Goal: Transaction & Acquisition: Purchase product/service

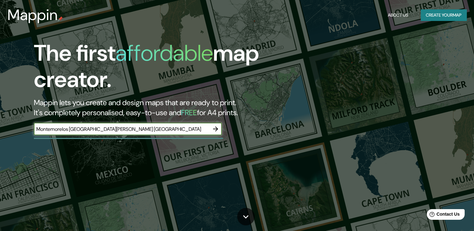
type input "Montemorelos [GEOGRAPHIC_DATA][PERSON_NAME] [GEOGRAPHIC_DATA]"
click at [212, 128] on icon "button" at bounding box center [216, 129] width 8 height 8
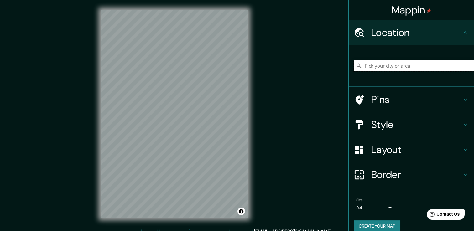
click at [409, 63] on input "Pick your city or area" at bounding box center [413, 65] width 120 height 11
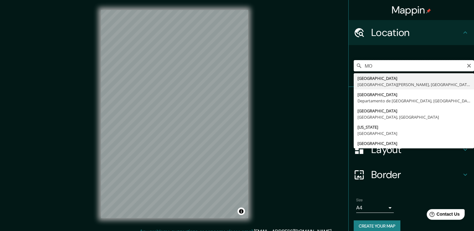
type input "M"
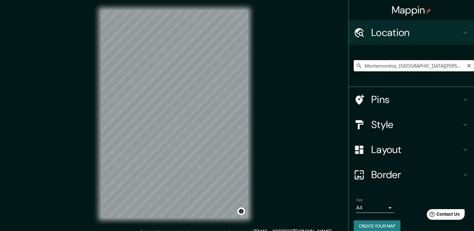
click at [440, 67] on input "Montemorelos, [GEOGRAPHIC_DATA][PERSON_NAME], [GEOGRAPHIC_DATA]" at bounding box center [413, 65] width 120 height 11
click at [446, 64] on input "Montemorelos, [GEOGRAPHIC_DATA][PERSON_NAME], [GEOGRAPHIC_DATA]" at bounding box center [413, 65] width 120 height 11
type input "Montemorelos, [GEOGRAPHIC_DATA][PERSON_NAME], [GEOGRAPHIC_DATA]"
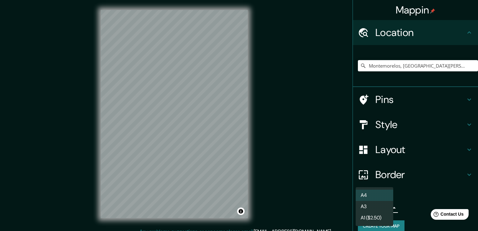
click at [386, 208] on body "Mappin Location [GEOGRAPHIC_DATA], [GEOGRAPHIC_DATA][PERSON_NAME], [GEOGRAPHIC_…" at bounding box center [239, 115] width 478 height 231
click at [384, 205] on li "A3" at bounding box center [375, 206] width 38 height 11
click at [364, 204] on body "Mappin Location [GEOGRAPHIC_DATA], [GEOGRAPHIC_DATA][PERSON_NAME], [GEOGRAPHIC_…" at bounding box center [239, 115] width 478 height 231
drag, startPoint x: 174, startPoint y: 141, endPoint x: 172, endPoint y: 128, distance: 13.0
click at [172, 128] on div at bounding box center [239, 115] width 478 height 231
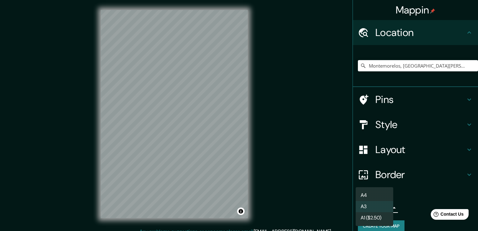
click at [368, 206] on body "Mappin Location [GEOGRAPHIC_DATA], [GEOGRAPHIC_DATA][PERSON_NAME], [GEOGRAPHIC_…" at bounding box center [239, 115] width 478 height 231
click at [373, 204] on li "A3" at bounding box center [375, 206] width 38 height 11
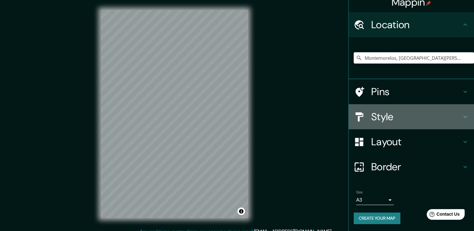
click at [461, 113] on icon at bounding box center [465, 117] width 8 height 8
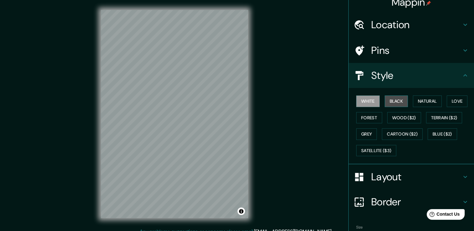
click at [384, 100] on button "Black" at bounding box center [395, 101] width 23 height 12
click at [425, 100] on button "Natural" at bounding box center [427, 101] width 29 height 12
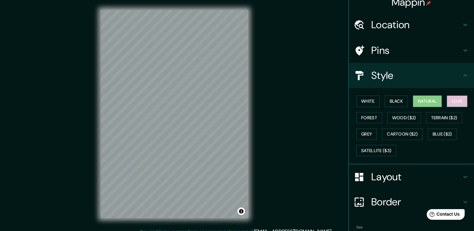
click at [451, 100] on button "Love" at bounding box center [456, 101] width 21 height 12
click at [367, 116] on button "Forest" at bounding box center [369, 118] width 26 height 12
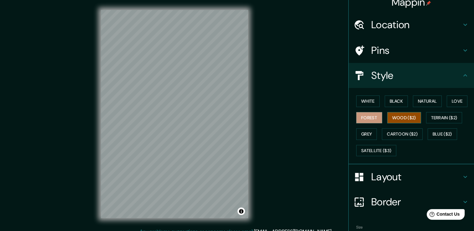
click at [406, 116] on button "Wood ($2)" at bounding box center [404, 118] width 34 height 12
click at [301, 93] on div "Mappin Location [GEOGRAPHIC_DATA], [GEOGRAPHIC_DATA][PERSON_NAME], [GEOGRAPHIC_…" at bounding box center [237, 119] width 474 height 238
click at [290, 172] on div "Mappin Location [GEOGRAPHIC_DATA], [GEOGRAPHIC_DATA][PERSON_NAME], [GEOGRAPHIC_…" at bounding box center [237, 119] width 474 height 238
click at [315, 184] on div "Mappin Location [GEOGRAPHIC_DATA], [GEOGRAPHIC_DATA][PERSON_NAME], [GEOGRAPHIC_…" at bounding box center [237, 119] width 474 height 238
click at [370, 147] on button "Satellite ($3)" at bounding box center [376, 151] width 40 height 12
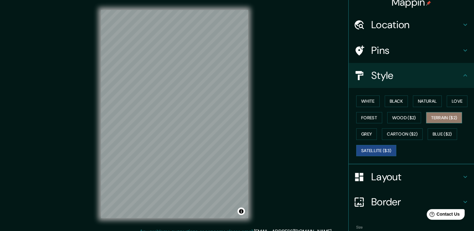
click at [429, 117] on button "Terrain ($2)" at bounding box center [444, 118] width 36 height 12
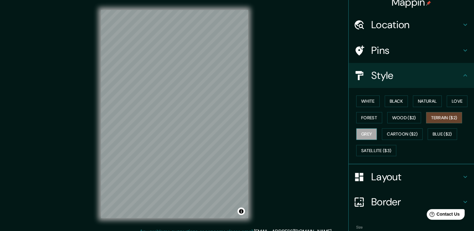
click at [359, 133] on button "Grey" at bounding box center [366, 134] width 21 height 12
click at [394, 131] on button "Cartoon ($2)" at bounding box center [402, 134] width 41 height 12
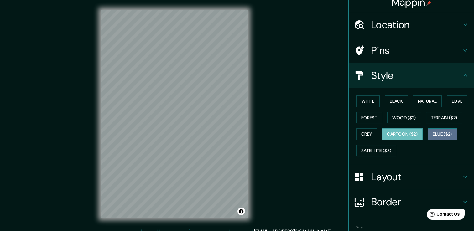
click at [439, 132] on button "Blue ($2)" at bounding box center [441, 134] width 29 height 12
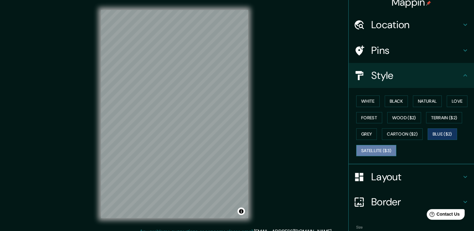
click at [374, 151] on button "Satellite ($3)" at bounding box center [376, 151] width 40 height 12
click at [369, 98] on button "White" at bounding box center [367, 101] width 23 height 12
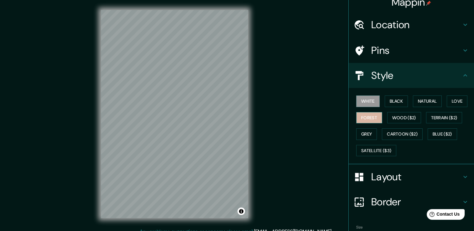
click at [367, 113] on button "Forest" at bounding box center [369, 118] width 26 height 12
click at [394, 100] on button "Black" at bounding box center [395, 101] width 23 height 12
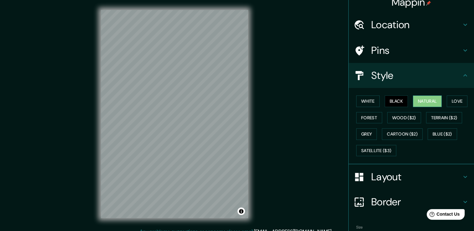
click at [426, 100] on button "Natural" at bounding box center [427, 101] width 29 height 12
click at [458, 100] on button "Love" at bounding box center [456, 101] width 21 height 12
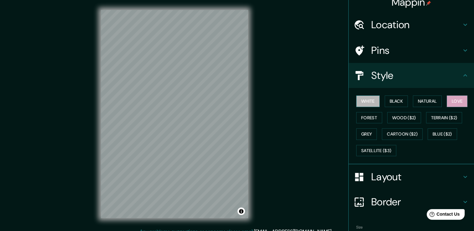
click at [368, 102] on button "White" at bounding box center [367, 101] width 23 height 12
click at [394, 101] on button "Black" at bounding box center [395, 101] width 23 height 12
click at [372, 100] on button "White" at bounding box center [367, 101] width 23 height 12
drag, startPoint x: 270, startPoint y: 124, endPoint x: 270, endPoint y: 121, distance: 3.8
click at [270, 124] on div "Mappin Location [GEOGRAPHIC_DATA], [GEOGRAPHIC_DATA][PERSON_NAME], [GEOGRAPHIC_…" at bounding box center [237, 119] width 474 height 238
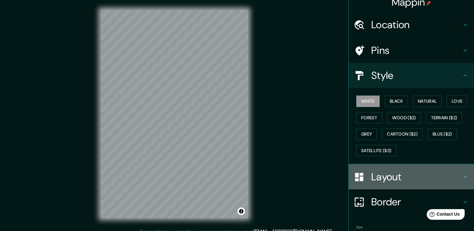
click at [461, 173] on icon at bounding box center [465, 177] width 8 height 8
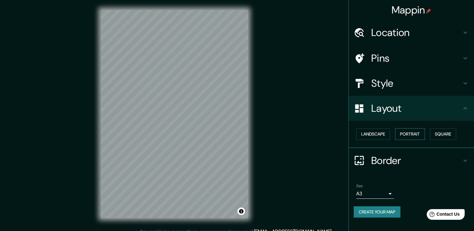
click at [410, 133] on button "Portrait" at bounding box center [410, 134] width 30 height 12
click at [367, 132] on button "Landscape" at bounding box center [373, 134] width 34 height 12
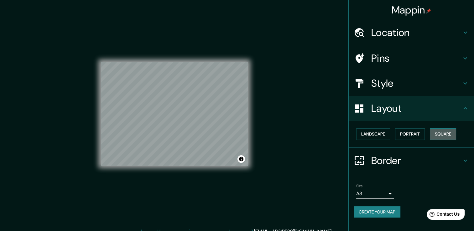
click at [443, 134] on button "Square" at bounding box center [442, 134] width 26 height 12
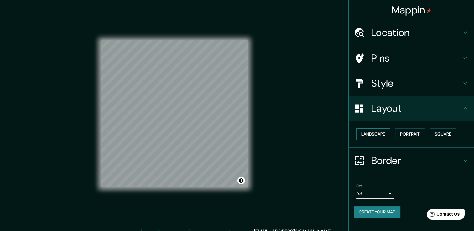
click at [370, 135] on button "Landscape" at bounding box center [373, 134] width 34 height 12
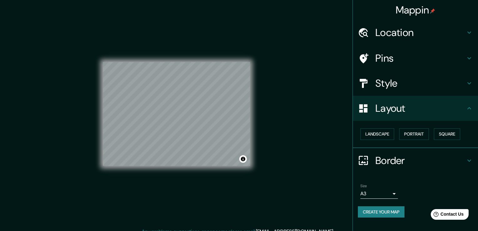
click at [390, 191] on body "Mappin Location [GEOGRAPHIC_DATA], [GEOGRAPHIC_DATA][PERSON_NAME], [GEOGRAPHIC_…" at bounding box center [239, 115] width 478 height 231
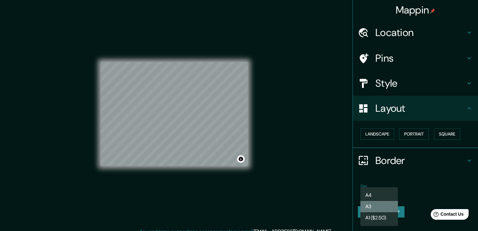
click at [380, 204] on li "A3" at bounding box center [380, 206] width 38 height 11
click at [385, 193] on body "Mappin Location [GEOGRAPHIC_DATA], [GEOGRAPHIC_DATA][PERSON_NAME], [GEOGRAPHIC_…" at bounding box center [239, 115] width 478 height 231
click at [376, 194] on li "A4" at bounding box center [380, 195] width 38 height 11
click at [382, 191] on body "Mappin Location [GEOGRAPHIC_DATA], [GEOGRAPHIC_DATA][PERSON_NAME], [GEOGRAPHIC_…" at bounding box center [239, 115] width 478 height 231
click at [376, 205] on li "A3" at bounding box center [380, 206] width 38 height 11
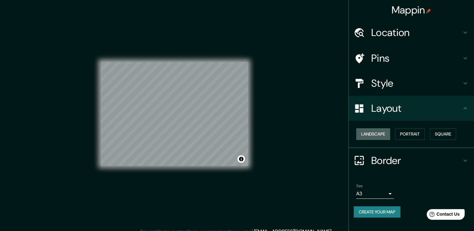
click at [369, 133] on button "Landscape" at bounding box center [373, 134] width 34 height 12
click at [414, 134] on button "Portrait" at bounding box center [410, 134] width 30 height 12
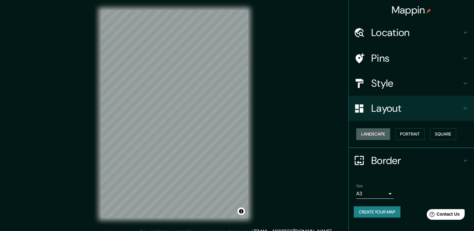
click at [383, 135] on button "Landscape" at bounding box center [373, 134] width 34 height 12
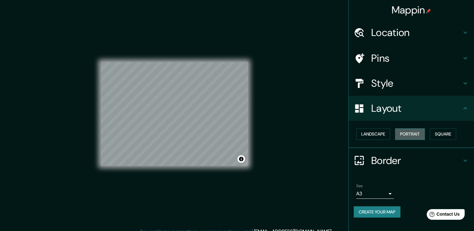
click at [411, 133] on button "Portrait" at bounding box center [410, 134] width 30 height 12
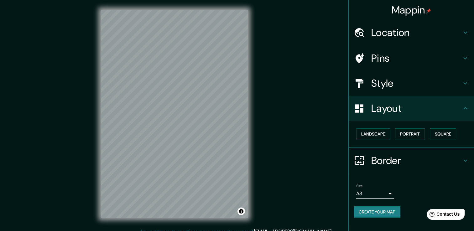
click at [279, 120] on div "Mappin Location [GEOGRAPHIC_DATA], [GEOGRAPHIC_DATA][PERSON_NAME], [GEOGRAPHIC_…" at bounding box center [237, 119] width 474 height 238
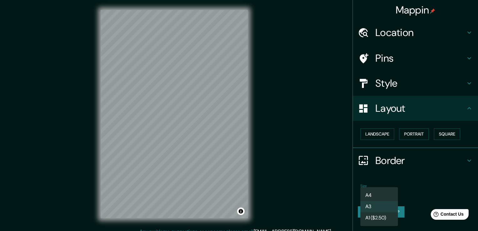
click at [388, 194] on body "Mappin Location [GEOGRAPHIC_DATA], [GEOGRAPHIC_DATA][PERSON_NAME], [GEOGRAPHIC_…" at bounding box center [239, 115] width 478 height 231
click at [323, 196] on div at bounding box center [239, 115] width 478 height 231
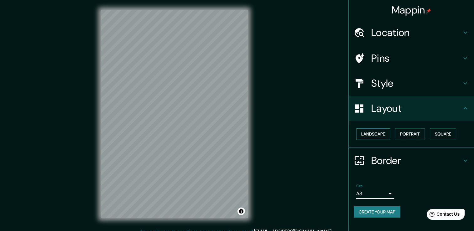
click at [378, 135] on button "Landscape" at bounding box center [373, 134] width 34 height 12
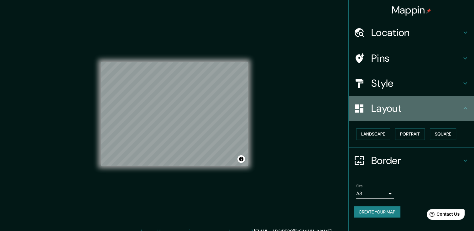
click at [465, 108] on icon at bounding box center [465, 108] width 4 height 2
click at [462, 106] on icon at bounding box center [465, 109] width 8 height 8
click at [463, 107] on icon at bounding box center [465, 109] width 8 height 8
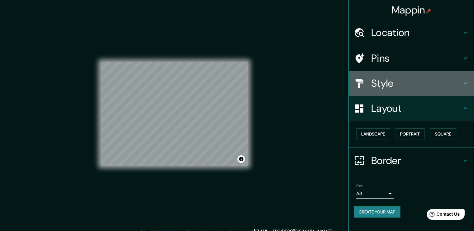
click at [466, 81] on icon at bounding box center [465, 84] width 8 height 8
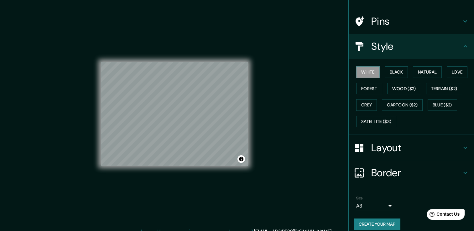
scroll to position [42, 0]
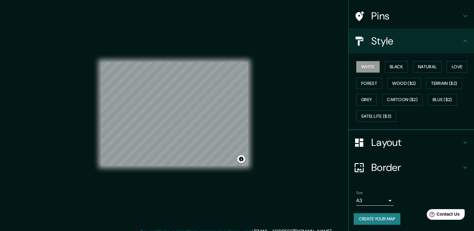
click at [461, 164] on icon at bounding box center [465, 168] width 8 height 8
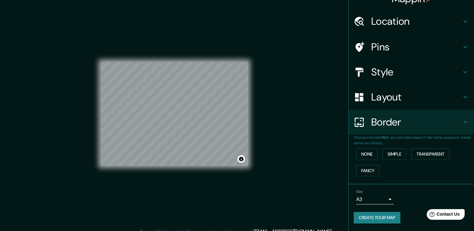
scroll to position [10, 0]
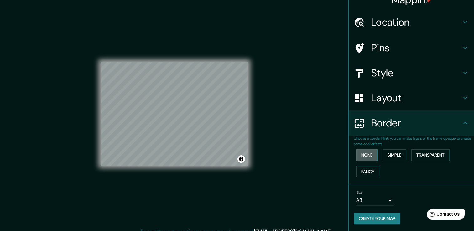
click at [363, 156] on button "None" at bounding box center [366, 155] width 21 height 12
click at [394, 155] on button "Simple" at bounding box center [394, 155] width 24 height 12
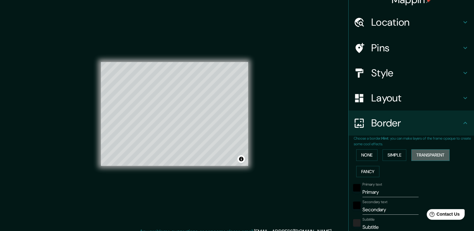
click at [424, 150] on button "Transparent" at bounding box center [430, 155] width 38 height 12
click at [367, 167] on button "Fancy" at bounding box center [367, 172] width 23 height 12
click at [364, 157] on button "None" at bounding box center [366, 155] width 21 height 12
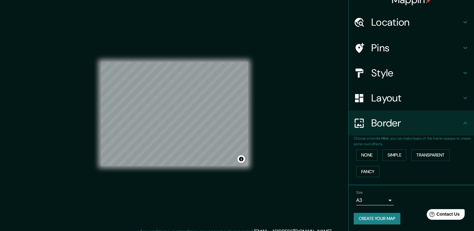
click at [462, 125] on icon at bounding box center [465, 123] width 8 height 8
click at [466, 70] on div "Style" at bounding box center [410, 72] width 125 height 25
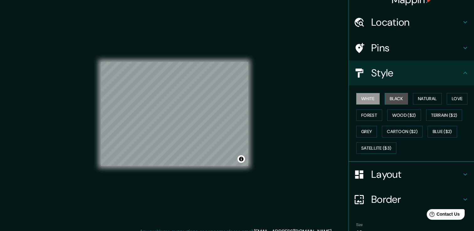
click at [384, 97] on button "Black" at bounding box center [395, 99] width 23 height 12
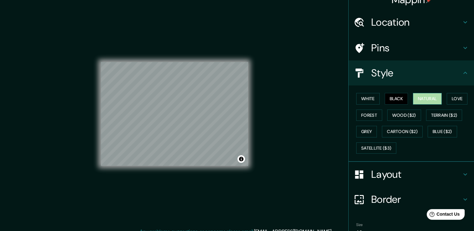
click at [424, 98] on button "Natural" at bounding box center [427, 99] width 29 height 12
click at [457, 100] on button "Love" at bounding box center [456, 99] width 21 height 12
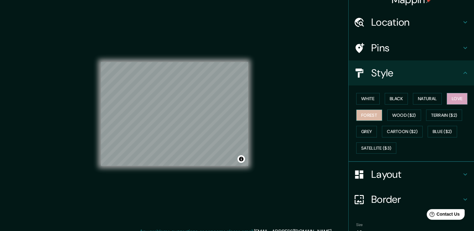
click at [357, 115] on button "Forest" at bounding box center [369, 116] width 26 height 12
click at [455, 100] on button "Love" at bounding box center [456, 99] width 21 height 12
click at [358, 96] on button "White" at bounding box center [367, 99] width 23 height 12
click at [447, 97] on button "Love" at bounding box center [456, 99] width 21 height 12
click at [357, 98] on button "White" at bounding box center [367, 99] width 23 height 12
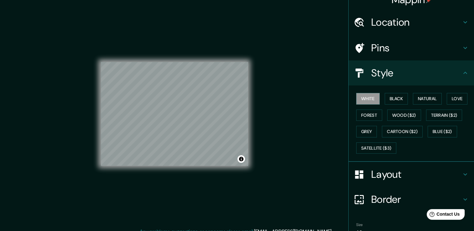
click at [461, 42] on div "Pins" at bounding box center [410, 47] width 125 height 25
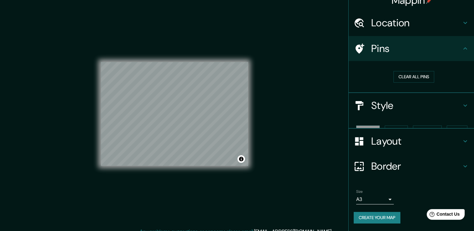
scroll to position [0, 0]
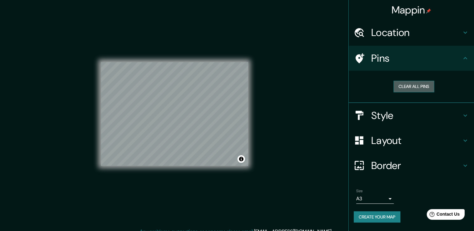
click at [417, 87] on button "Clear all pins" at bounding box center [413, 87] width 41 height 12
click at [408, 86] on button "Clear all pins" at bounding box center [413, 87] width 41 height 12
click at [464, 57] on icon at bounding box center [465, 58] width 8 height 8
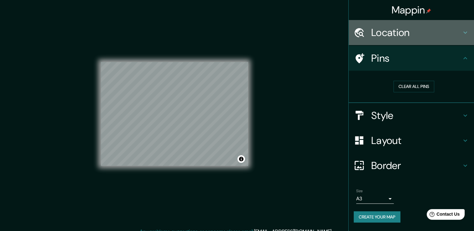
click at [463, 33] on icon at bounding box center [465, 33] width 8 height 8
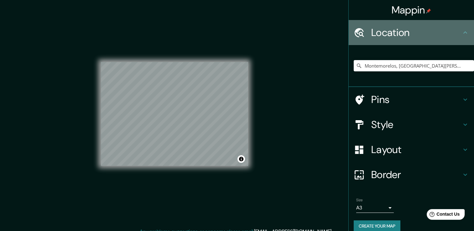
click at [463, 33] on icon at bounding box center [465, 33] width 8 height 8
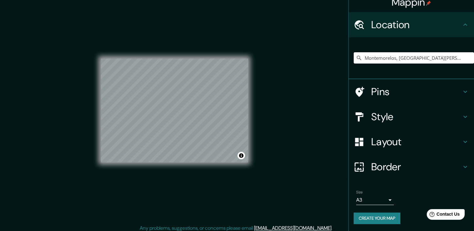
scroll to position [7, 0]
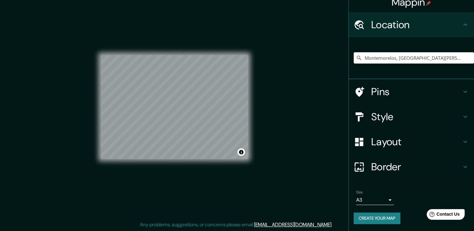
click at [388, 219] on button "Create your map" at bounding box center [376, 219] width 47 height 12
click at [365, 218] on button "Create your map" at bounding box center [376, 219] width 47 height 12
click at [365, 218] on div "Create your map" at bounding box center [410, 219] width 115 height 12
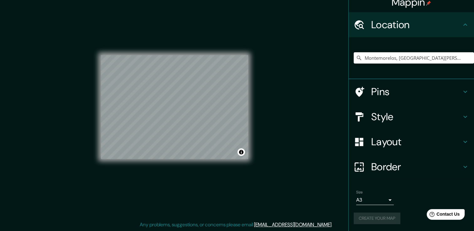
click at [365, 217] on div "Create your map" at bounding box center [410, 219] width 115 height 12
click at [366, 217] on div "Create your map" at bounding box center [410, 219] width 115 height 12
click at [198, 110] on div at bounding box center [196, 108] width 5 height 5
click at [384, 213] on button "Create your map" at bounding box center [376, 219] width 47 height 12
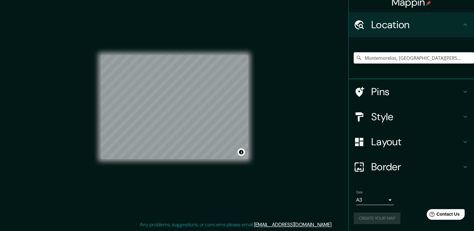
click at [360, 219] on div "Create your map" at bounding box center [410, 219] width 115 height 12
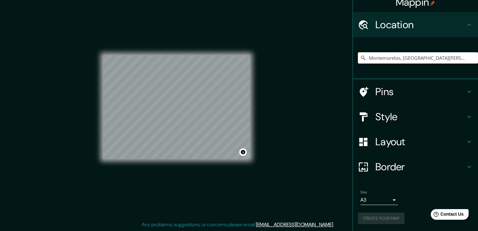
click at [387, 201] on body "Mappin Location [GEOGRAPHIC_DATA], [GEOGRAPHIC_DATA][PERSON_NAME], [GEOGRAPHIC_…" at bounding box center [239, 108] width 478 height 231
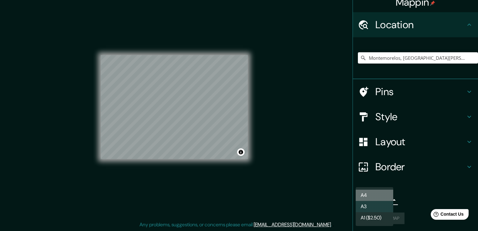
click at [382, 194] on li "A4" at bounding box center [375, 195] width 38 height 11
type input "single"
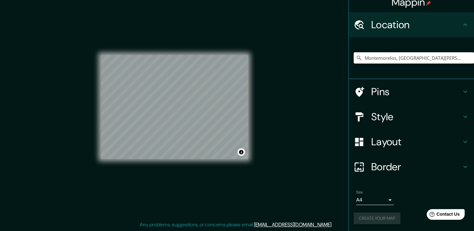
click at [378, 216] on div "Create your map" at bounding box center [410, 219] width 115 height 12
click at [324, 193] on div "Mappin Location [GEOGRAPHIC_DATA], [GEOGRAPHIC_DATA][PERSON_NAME], [GEOGRAPHIC_…" at bounding box center [237, 112] width 474 height 238
click at [180, 105] on div at bounding box center [180, 103] width 5 height 5
click at [181, 106] on div at bounding box center [182, 103] width 5 height 5
click at [181, 104] on div at bounding box center [180, 103] width 5 height 5
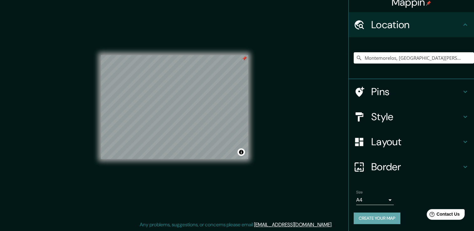
click at [373, 213] on button "Create your map" at bounding box center [376, 219] width 47 height 12
click at [385, 216] on div "Create your map" at bounding box center [410, 219] width 115 height 12
click at [244, 59] on div at bounding box center [244, 58] width 5 height 5
click at [381, 217] on button "Create your map" at bounding box center [376, 219] width 47 height 12
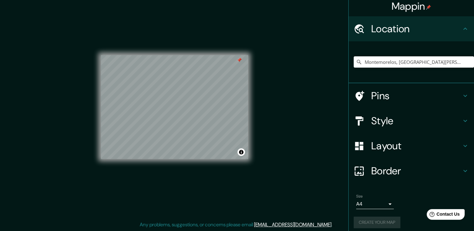
scroll to position [8, 0]
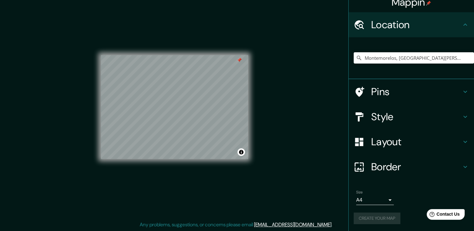
click at [383, 161] on h4 "Border" at bounding box center [416, 167] width 90 height 13
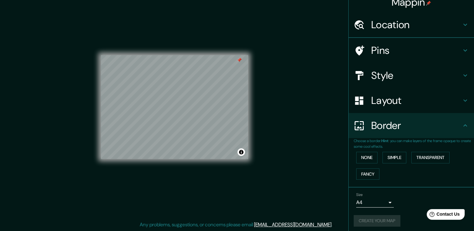
scroll to position [0, 0]
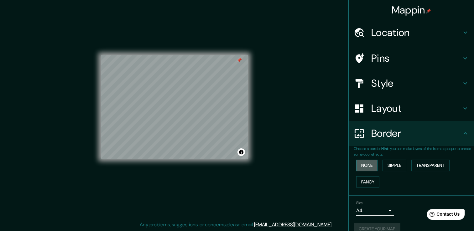
click at [364, 164] on button "None" at bounding box center [366, 166] width 21 height 12
click at [380, 228] on button "Create your map" at bounding box center [376, 229] width 47 height 12
click at [363, 180] on button "Fancy" at bounding box center [367, 182] width 23 height 12
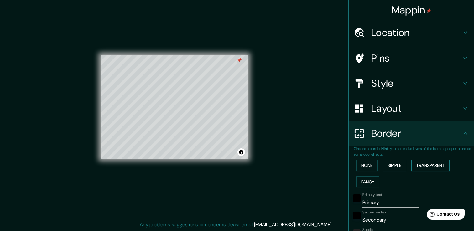
click at [427, 166] on button "Transparent" at bounding box center [430, 166] width 38 height 12
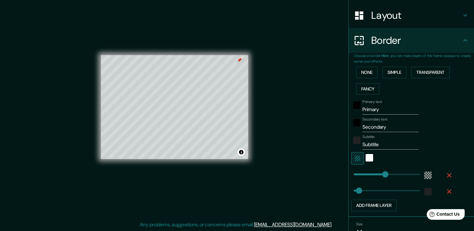
scroll to position [93, 0]
type input "226"
type input "38"
type input "470"
drag, startPoint x: 380, startPoint y: 174, endPoint x: 425, endPoint y: 170, distance: 44.9
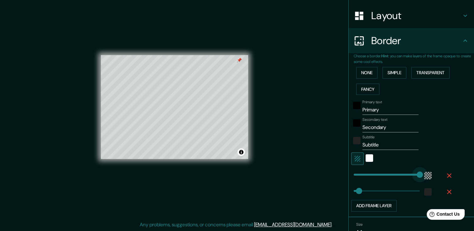
type input "38"
type input "0"
drag, startPoint x: 412, startPoint y: 173, endPoint x: 324, endPoint y: 186, distance: 89.2
type input "0"
drag, startPoint x: 351, startPoint y: 190, endPoint x: 331, endPoint y: 194, distance: 21.1
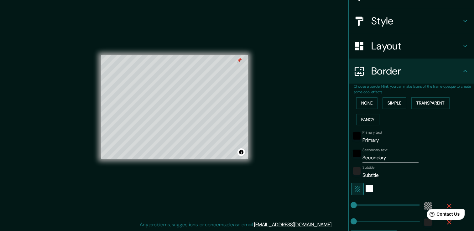
scroll to position [61, 0]
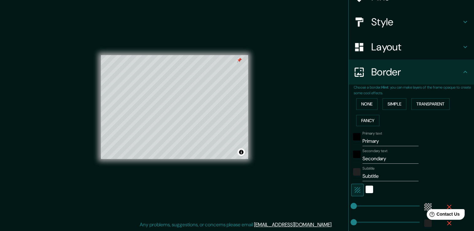
click at [375, 172] on input "Subtitle" at bounding box center [390, 176] width 56 height 10
drag, startPoint x: 382, startPoint y: 176, endPoint x: 328, endPoint y: 183, distance: 54.6
click at [328, 183] on div "Mappin Location [GEOGRAPHIC_DATA], [GEOGRAPHIC_DATA][PERSON_NAME], [GEOGRAPHIC_…" at bounding box center [237, 112] width 474 height 238
drag, startPoint x: 391, startPoint y: 157, endPoint x: 348, endPoint y: 162, distance: 42.8
click at [351, 160] on div "Secondary text Secondary" at bounding box center [402, 156] width 103 height 15
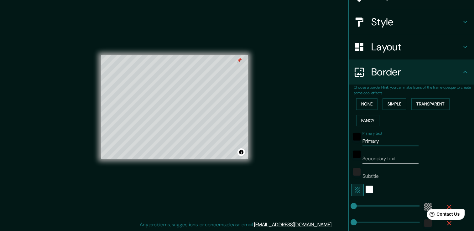
drag, startPoint x: 390, startPoint y: 138, endPoint x: 356, endPoint y: 139, distance: 33.8
click at [356, 139] on div "Primary text Primary" at bounding box center [402, 138] width 103 height 15
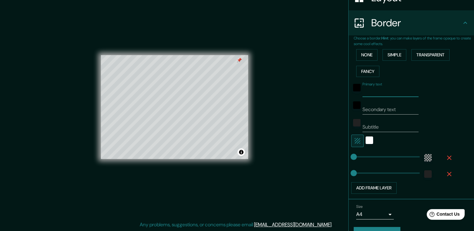
scroll to position [93, 0]
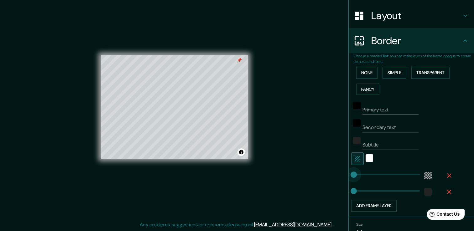
type input "470"
drag, startPoint x: 347, startPoint y: 173, endPoint x: 429, endPoint y: 173, distance: 81.1
type input "0"
drag, startPoint x: 413, startPoint y: 172, endPoint x: 283, endPoint y: 187, distance: 130.7
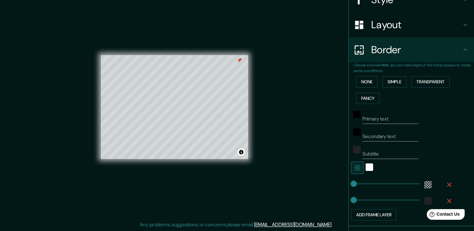
scroll to position [124, 0]
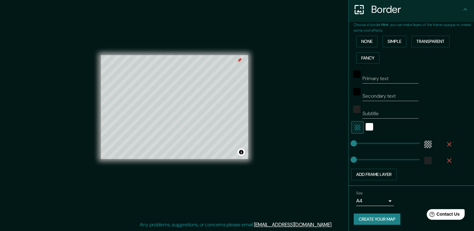
click at [239, 60] on div at bounding box center [239, 60] width 5 height 5
click at [372, 220] on button "Create your map" at bounding box center [376, 219] width 47 height 12
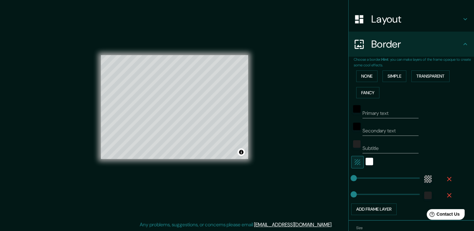
scroll to position [93, 0]
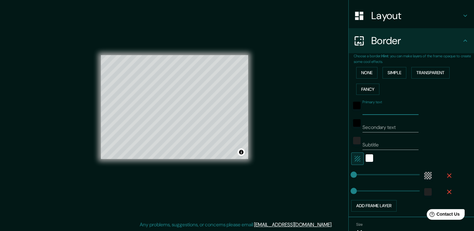
click at [387, 109] on input "Primary text" at bounding box center [390, 110] width 56 height 10
click at [387, 141] on input "Subtitle" at bounding box center [390, 145] width 56 height 10
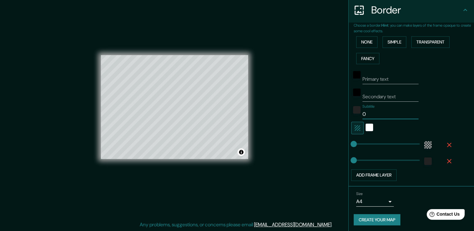
scroll to position [124, 0]
type input "0"
click at [376, 174] on button "Add frame layer" at bounding box center [373, 175] width 45 height 12
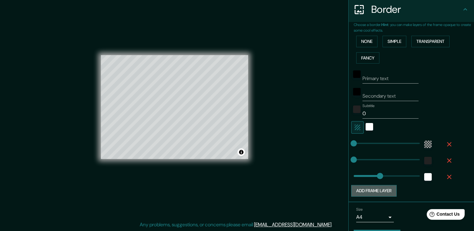
click at [374, 188] on button "Add frame layer" at bounding box center [373, 191] width 45 height 12
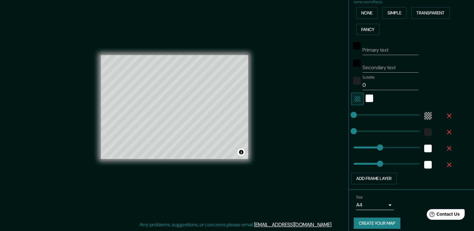
scroll to position [157, 0]
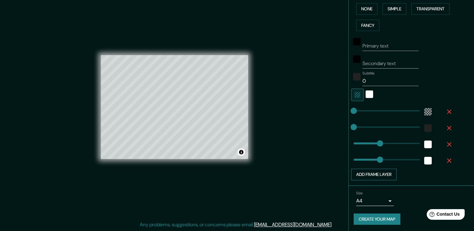
click at [378, 172] on button "Add frame layer" at bounding box center [373, 175] width 45 height 12
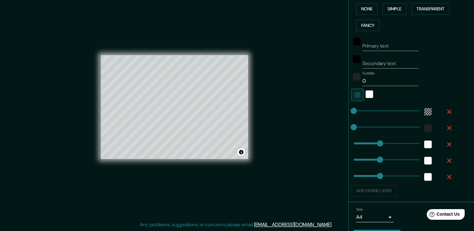
click at [378, 190] on div "Add frame layer" at bounding box center [402, 191] width 103 height 12
click at [375, 191] on div "Add frame layer" at bounding box center [402, 191] width 103 height 12
click at [374, 192] on div "Add frame layer" at bounding box center [402, 191] width 103 height 12
type input "0"
drag, startPoint x: 373, startPoint y: 141, endPoint x: 337, endPoint y: 154, distance: 38.5
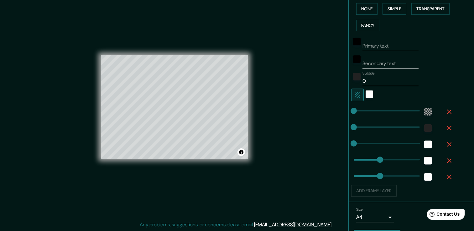
type input "0"
drag, startPoint x: 372, startPoint y: 157, endPoint x: 335, endPoint y: 175, distance: 40.9
type input "0"
drag, startPoint x: 375, startPoint y: 175, endPoint x: 303, endPoint y: 178, distance: 72.4
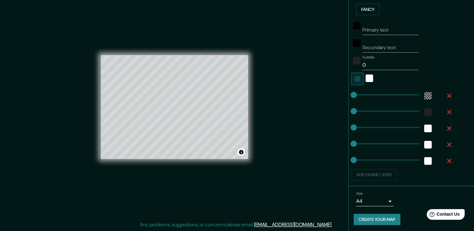
scroll to position [173, 0]
click at [387, 217] on button "Create your map" at bounding box center [376, 219] width 47 height 12
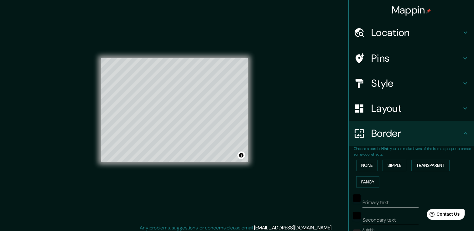
scroll to position [0, 0]
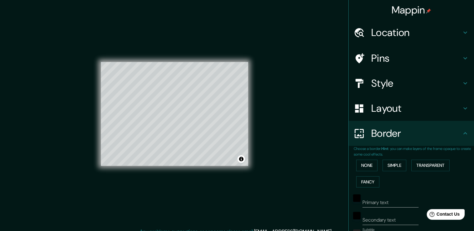
click at [297, 150] on div "Mappin Location [GEOGRAPHIC_DATA], [GEOGRAPHIC_DATA][PERSON_NAME], [GEOGRAPHIC_…" at bounding box center [237, 119] width 474 height 238
click at [413, 9] on h4 "Mappin" at bounding box center [411, 10] width 40 height 13
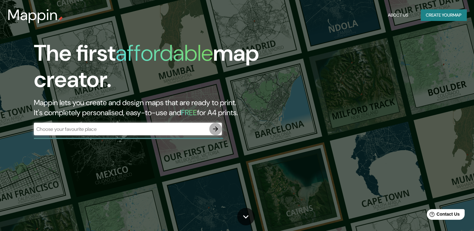
click at [215, 126] on icon "button" at bounding box center [216, 129] width 8 height 8
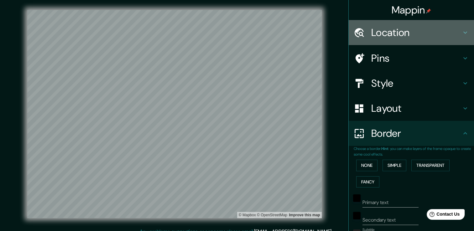
click at [461, 29] on icon at bounding box center [465, 33] width 8 height 8
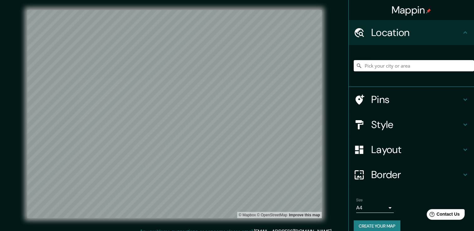
click at [376, 63] on input "Pick your city or area" at bounding box center [413, 65] width 120 height 11
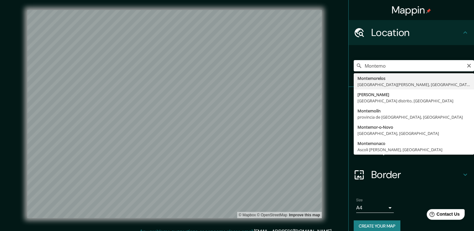
type input "Montemorelos, [GEOGRAPHIC_DATA][PERSON_NAME], [GEOGRAPHIC_DATA]"
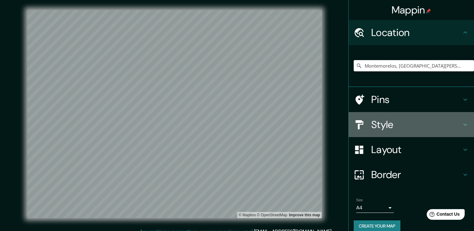
click at [461, 123] on icon at bounding box center [465, 125] width 8 height 8
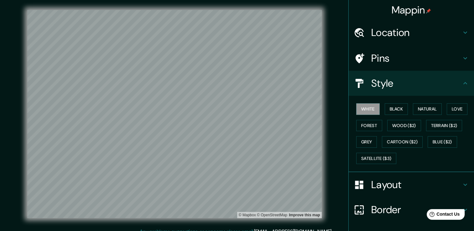
click at [461, 81] on icon at bounding box center [465, 84] width 8 height 8
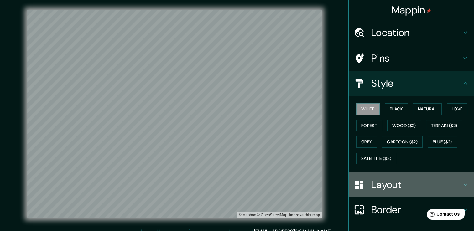
click at [433, 176] on div "Layout" at bounding box center [410, 184] width 125 height 25
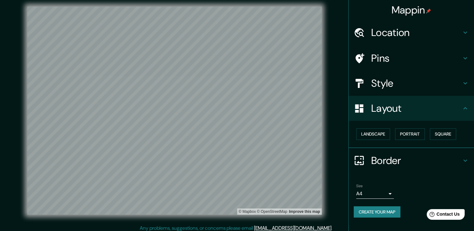
scroll to position [7, 0]
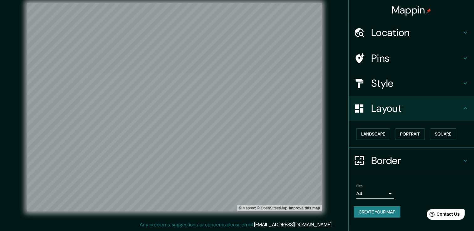
click at [470, 106] on div "Layout" at bounding box center [410, 108] width 125 height 25
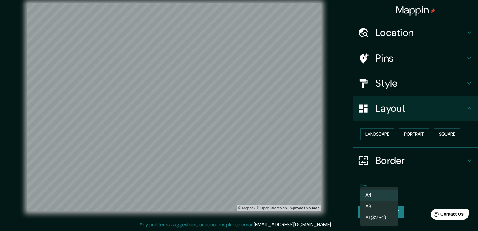
click at [389, 193] on body "Mappin Location [GEOGRAPHIC_DATA], [GEOGRAPHIC_DATA][PERSON_NAME], [GEOGRAPHIC_…" at bounding box center [239, 108] width 478 height 231
click at [431, 180] on div at bounding box center [239, 115] width 478 height 231
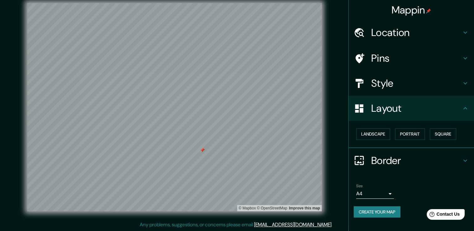
click at [199, 3] on div at bounding box center [174, 3] width 294 height 0
click at [203, 149] on div at bounding box center [202, 147] width 5 height 5
click at [384, 211] on button "Create your map" at bounding box center [376, 212] width 47 height 12
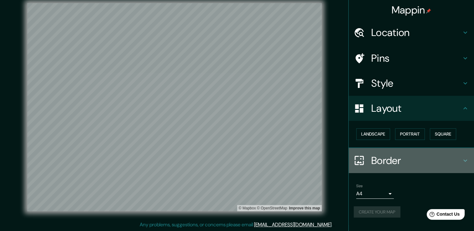
click at [465, 159] on icon at bounding box center [465, 161] width 8 height 8
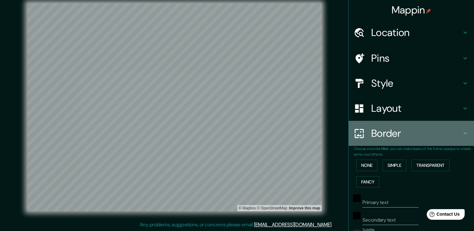
click at [466, 131] on div "Border" at bounding box center [410, 133] width 125 height 25
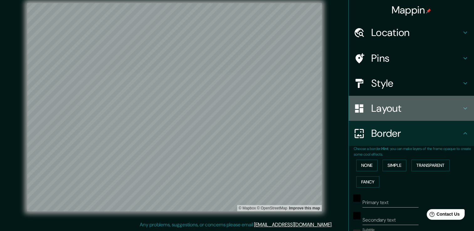
click at [455, 108] on h4 "Layout" at bounding box center [416, 108] width 90 height 13
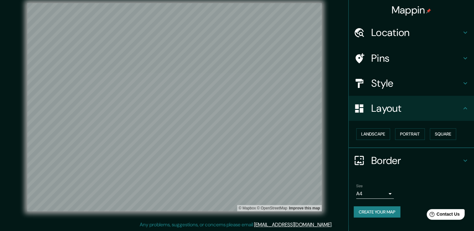
click at [382, 211] on button "Create your map" at bounding box center [376, 212] width 47 height 12
click at [382, 211] on div "Create your map" at bounding box center [410, 212] width 115 height 12
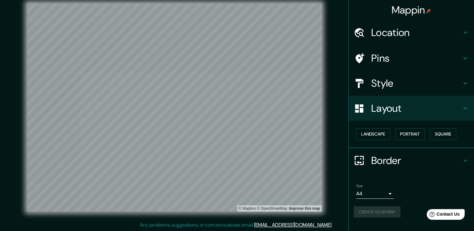
scroll to position [0, 0]
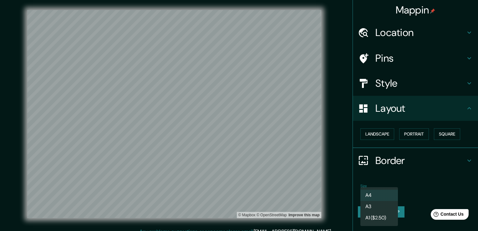
click at [389, 191] on body "Mappin Location [GEOGRAPHIC_DATA], [GEOGRAPHIC_DATA][PERSON_NAME], [GEOGRAPHIC_…" at bounding box center [239, 115] width 478 height 231
drag, startPoint x: 383, startPoint y: 192, endPoint x: 381, endPoint y: 204, distance: 12.1
click at [383, 192] on li "A4" at bounding box center [380, 195] width 38 height 11
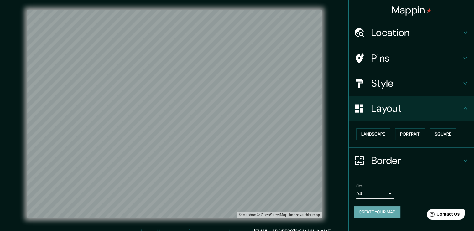
drag, startPoint x: 383, startPoint y: 212, endPoint x: 388, endPoint y: 213, distance: 4.5
click at [384, 212] on button "Create your map" at bounding box center [376, 212] width 47 height 12
click at [393, 210] on button "Create your map" at bounding box center [376, 212] width 47 height 12
click at [381, 59] on h4 "Pins" at bounding box center [416, 58] width 90 height 13
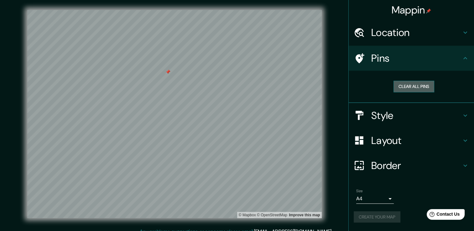
click at [409, 83] on button "Clear all pins" at bounding box center [413, 87] width 41 height 12
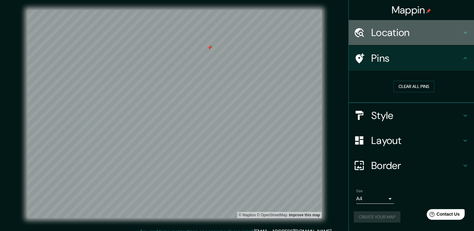
click at [414, 34] on h4 "Location" at bounding box center [416, 32] width 90 height 13
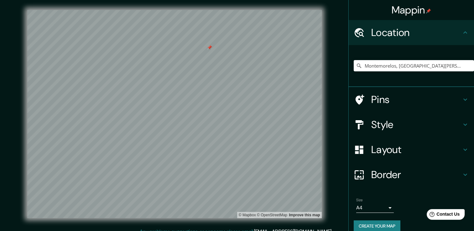
click at [413, 34] on h4 "Location" at bounding box center [416, 32] width 90 height 13
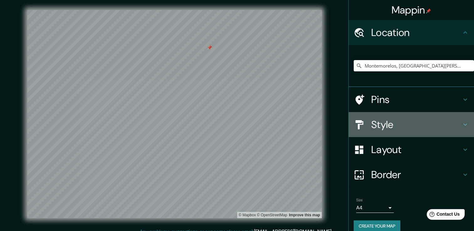
click at [421, 119] on h4 "Style" at bounding box center [416, 124] width 90 height 13
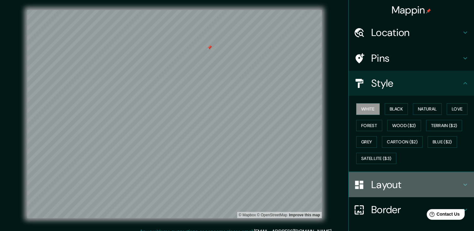
click at [401, 174] on div "Layout" at bounding box center [410, 184] width 125 height 25
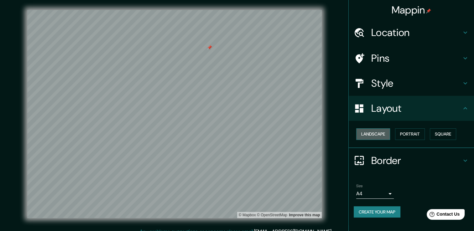
click at [372, 134] on button "Landscape" at bounding box center [373, 134] width 34 height 12
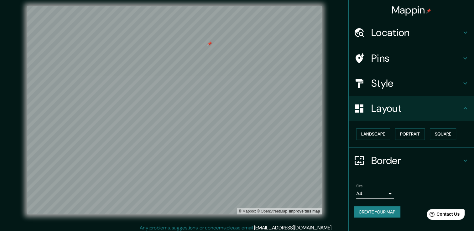
scroll to position [7, 0]
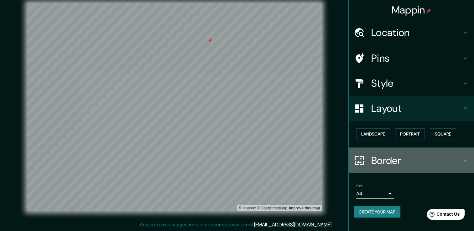
click at [464, 157] on icon at bounding box center [465, 161] width 8 height 8
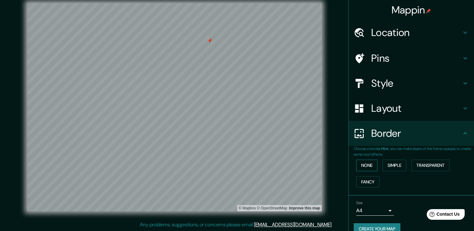
click at [366, 162] on button "None" at bounding box center [366, 166] width 21 height 12
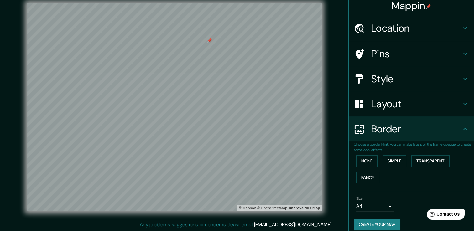
scroll to position [10, 0]
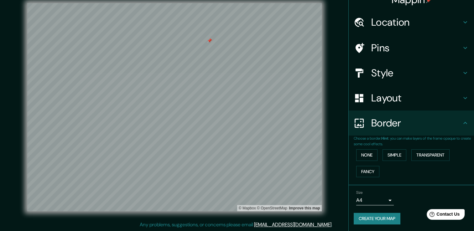
drag, startPoint x: 377, startPoint y: 219, endPoint x: 373, endPoint y: 221, distance: 4.4
click at [378, 222] on button "Create your map" at bounding box center [376, 219] width 47 height 12
click at [406, 77] on h4 "Style" at bounding box center [416, 73] width 90 height 13
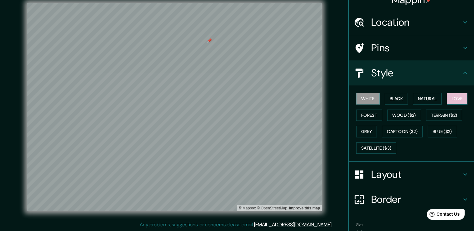
click at [461, 98] on button "Love" at bounding box center [456, 99] width 21 height 12
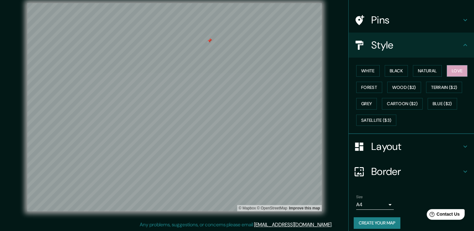
scroll to position [42, 0]
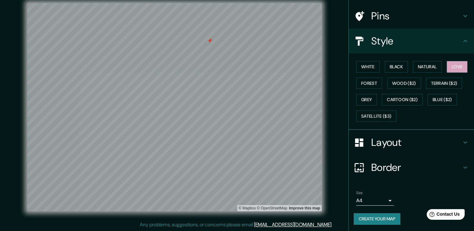
click at [380, 217] on button "Create your map" at bounding box center [376, 219] width 47 height 12
click at [210, 42] on div at bounding box center [209, 40] width 5 height 5
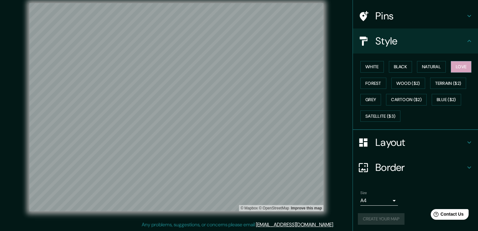
click at [381, 203] on body "Mappin Location [GEOGRAPHIC_DATA], [GEOGRAPHIC_DATA][PERSON_NAME], [GEOGRAPHIC_…" at bounding box center [239, 108] width 478 height 231
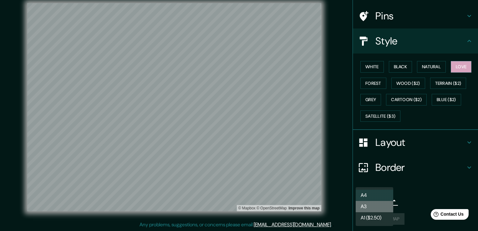
click at [381, 202] on li "A3" at bounding box center [375, 206] width 38 height 11
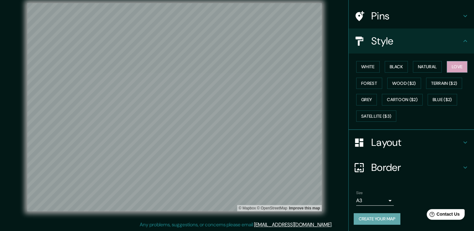
click at [378, 218] on button "Create your map" at bounding box center [376, 219] width 47 height 12
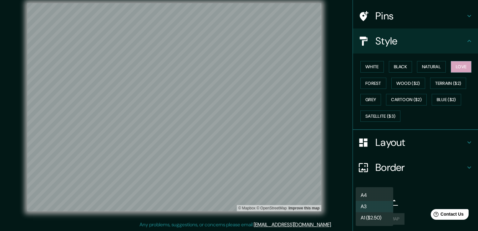
click at [375, 197] on body "Mappin Location [GEOGRAPHIC_DATA], [GEOGRAPHIC_DATA][PERSON_NAME], [GEOGRAPHIC_…" at bounding box center [239, 108] width 478 height 231
click at [375, 189] on ul "A4 A3 A1 ($2.50)" at bounding box center [375, 206] width 38 height 39
click at [377, 197] on li "A4" at bounding box center [375, 195] width 38 height 11
type input "single"
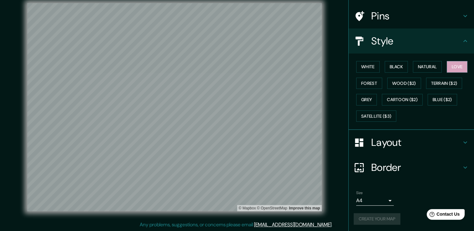
click at [422, 188] on div "Size A4 single" at bounding box center [410, 198] width 115 height 20
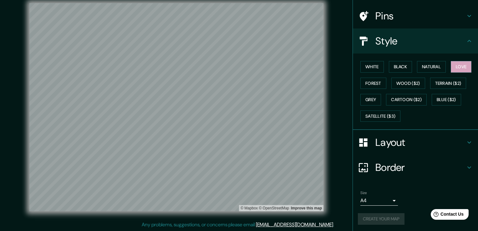
click at [386, 193] on body "Mappin Location [GEOGRAPHIC_DATA], [GEOGRAPHIC_DATA][PERSON_NAME], [GEOGRAPHIC_…" at bounding box center [239, 108] width 478 height 231
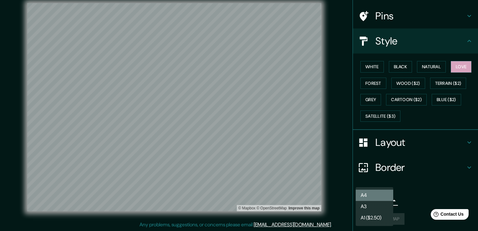
click at [389, 193] on li "A4" at bounding box center [375, 195] width 38 height 11
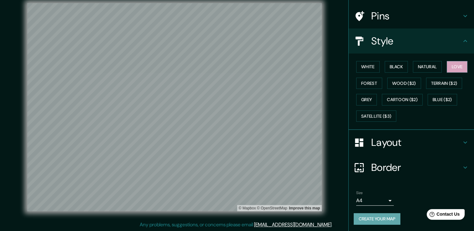
click at [369, 215] on button "Create your map" at bounding box center [376, 219] width 47 height 12
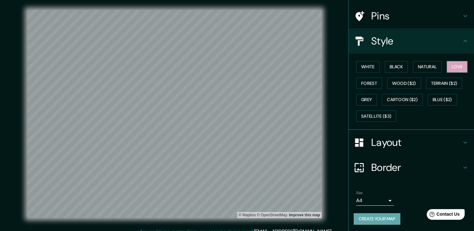
click at [371, 221] on button "Create your map" at bounding box center [376, 219] width 47 height 12
click at [359, 215] on button "Create your map" at bounding box center [376, 219] width 47 height 12
click at [382, 217] on button "Create your map" at bounding box center [376, 219] width 47 height 12
click at [380, 217] on div "Create your map" at bounding box center [410, 219] width 115 height 12
click at [379, 216] on div "Create your map" at bounding box center [410, 219] width 115 height 12
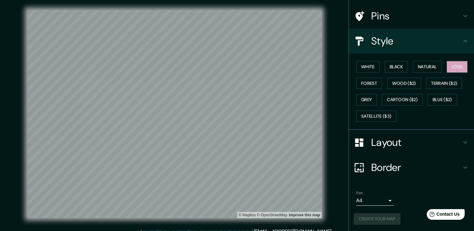
click at [378, 215] on div "Create your map" at bounding box center [410, 219] width 115 height 12
click at [377, 214] on div "Create your map" at bounding box center [410, 219] width 115 height 12
click at [376, 214] on div "Create your map" at bounding box center [410, 219] width 115 height 12
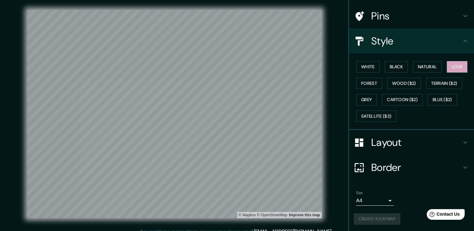
click at [377, 214] on div "Create your map" at bounding box center [410, 219] width 115 height 12
click at [378, 215] on div "Create your map" at bounding box center [410, 219] width 115 height 12
drag, startPoint x: 378, startPoint y: 214, endPoint x: 383, endPoint y: 216, distance: 5.8
click at [379, 215] on div "Create your map" at bounding box center [410, 219] width 115 height 12
click at [406, 203] on div "Size A4 single" at bounding box center [410, 198] width 115 height 20
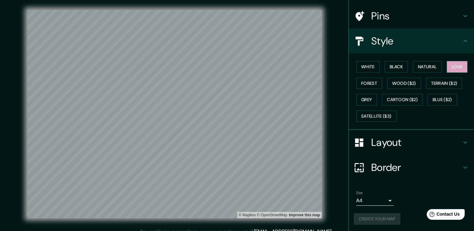
click at [406, 203] on div "Size A4 single" at bounding box center [410, 198] width 115 height 20
click at [393, 219] on div "Create your map" at bounding box center [410, 219] width 115 height 12
click at [392, 219] on div "Create your map" at bounding box center [410, 219] width 115 height 12
click at [395, 219] on div "Create your map" at bounding box center [410, 219] width 115 height 12
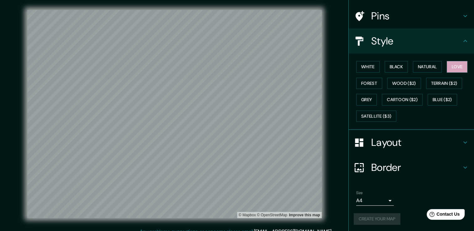
click at [396, 219] on div "Create your map" at bounding box center [410, 219] width 115 height 12
click at [395, 219] on div "Create your map" at bounding box center [410, 219] width 115 height 12
click at [388, 220] on div "Create your map" at bounding box center [410, 219] width 115 height 12
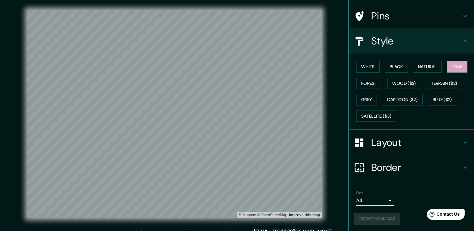
click at [387, 220] on div "Create your map" at bounding box center [410, 219] width 115 height 12
click at [388, 220] on div "Create your map" at bounding box center [410, 219] width 115 height 12
click at [394, 219] on div "Create your map" at bounding box center [410, 219] width 115 height 12
click at [405, 208] on div "Size A4 single Create your map" at bounding box center [410, 209] width 115 height 42
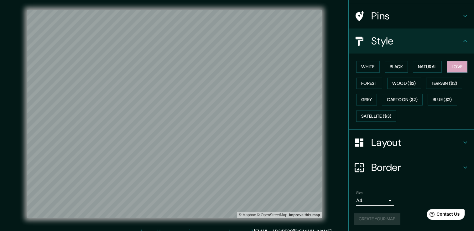
click at [394, 221] on div "Create your map" at bounding box center [410, 219] width 115 height 12
click at [394, 221] on button "Create your map" at bounding box center [376, 219] width 47 height 12
